Goal: Navigation & Orientation: Find specific page/section

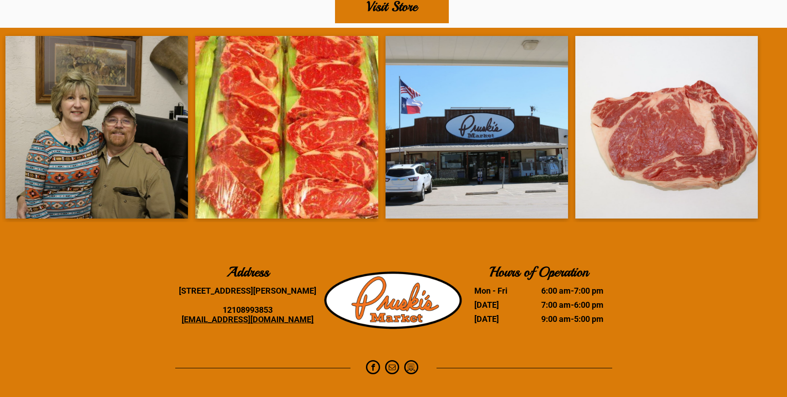
scroll to position [1927, 0]
